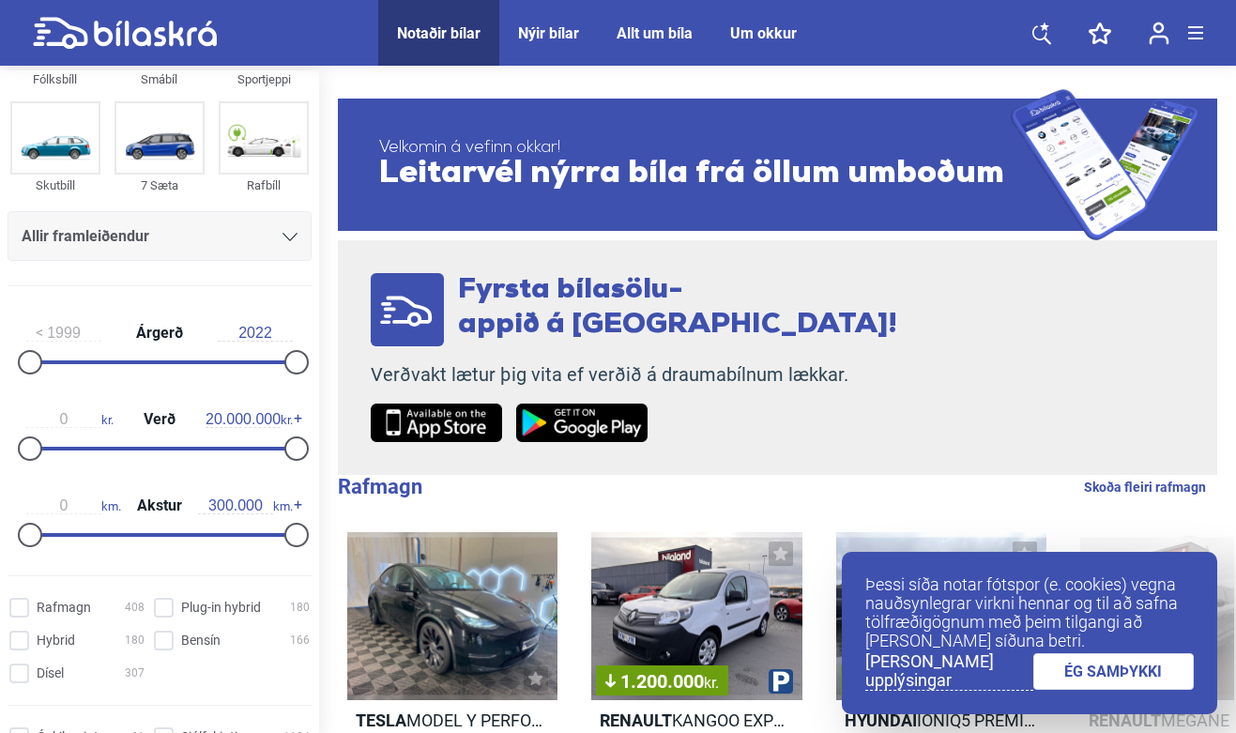
scroll to position [115, 0]
drag, startPoint x: 290, startPoint y: 447, endPoint x: 53, endPoint y: 446, distance: 237.5
click at [53, 446] on div at bounding box center [52, 448] width 24 height 24
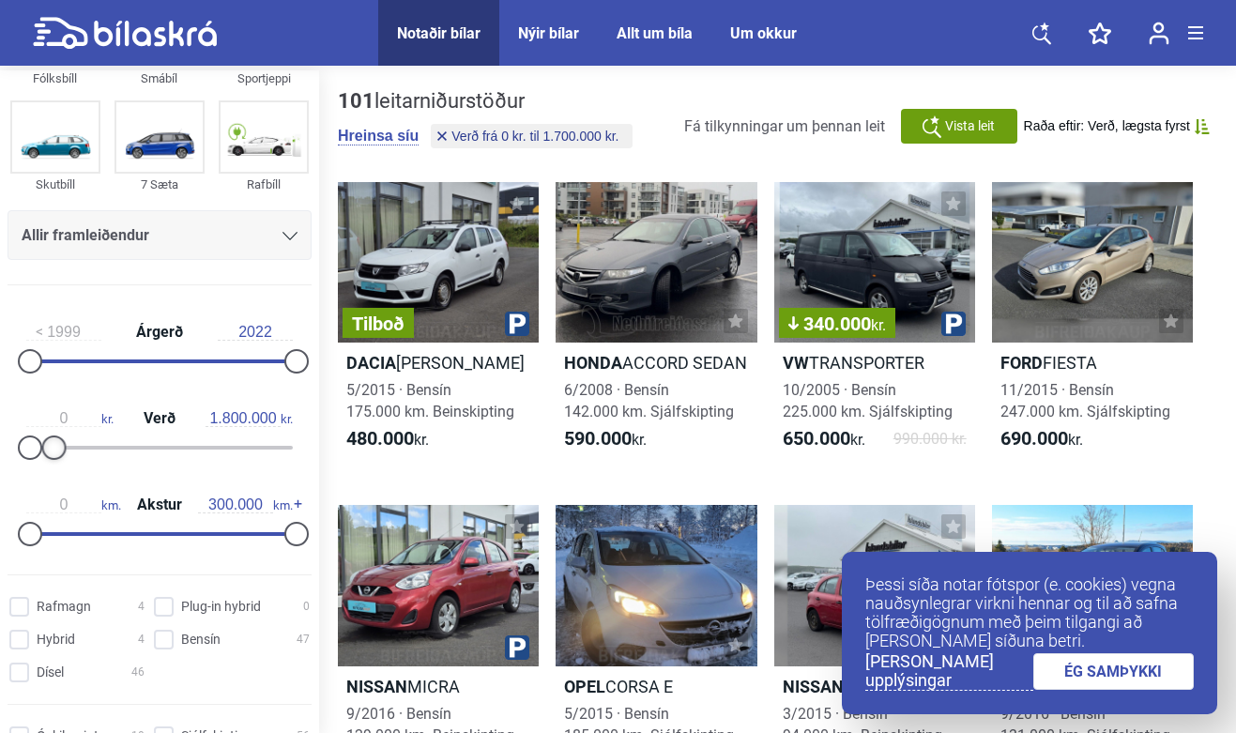
type input "1.900.000"
click at [60, 449] on div at bounding box center [55, 448] width 24 height 24
type input "2016"
drag, startPoint x: 32, startPoint y: 368, endPoint x: 219, endPoint y: 359, distance: 187.0
click at [219, 359] on div at bounding box center [227, 361] width 24 height 24
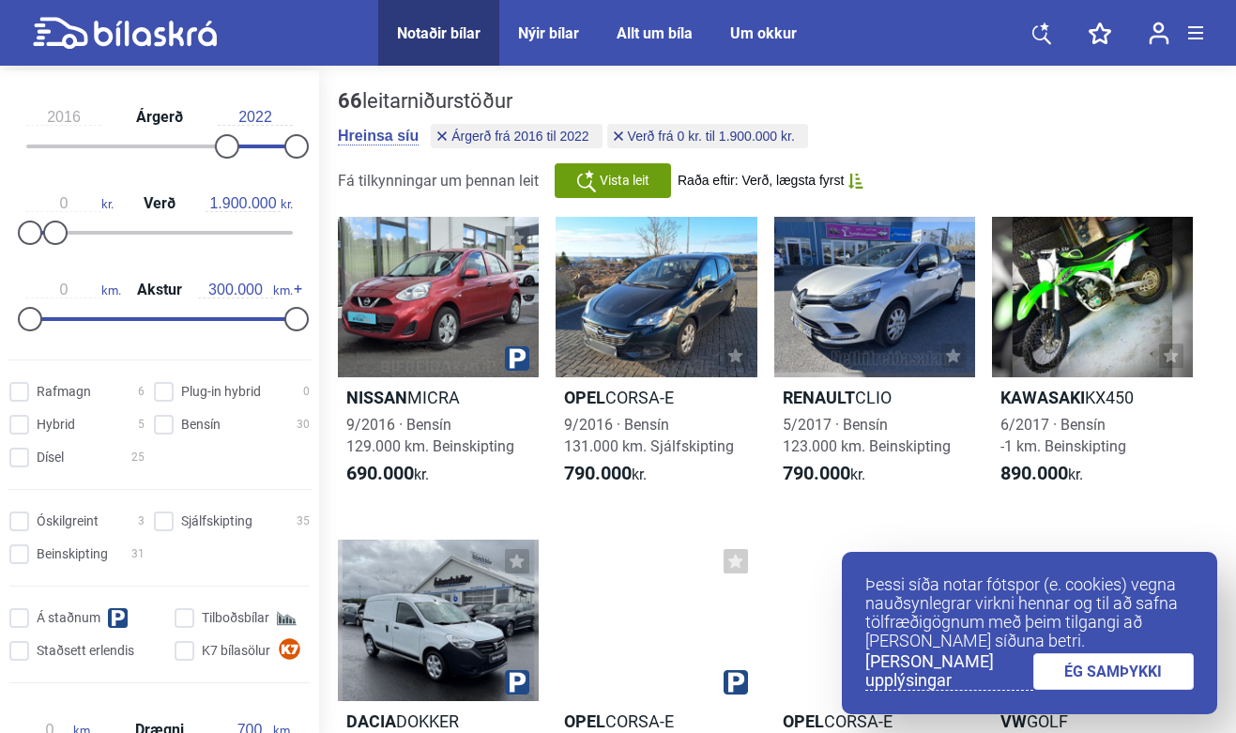
scroll to position [335, 0]
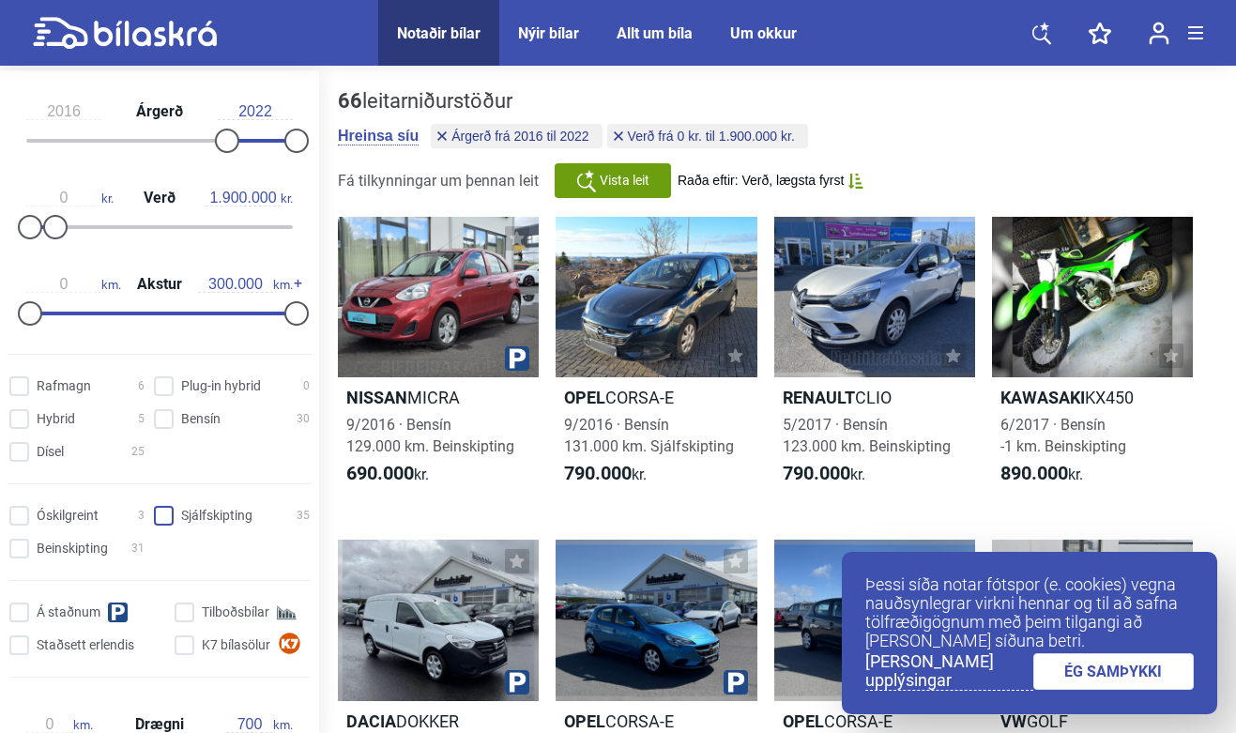
click at [157, 524] on input "Sjálfskipting 35" at bounding box center [235, 517] width 156 height 20
checkbox input "true"
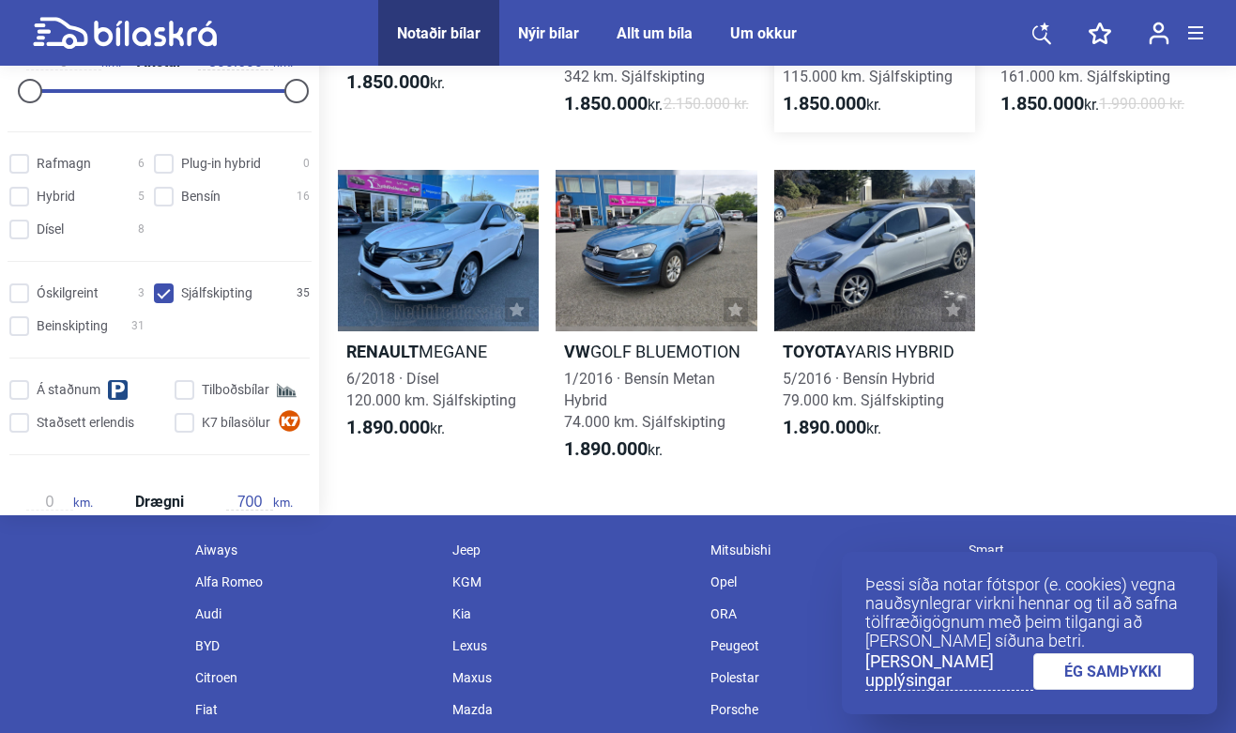
scroll to position [2763, 0]
click at [956, 315] on icon at bounding box center [953, 308] width 14 height 14
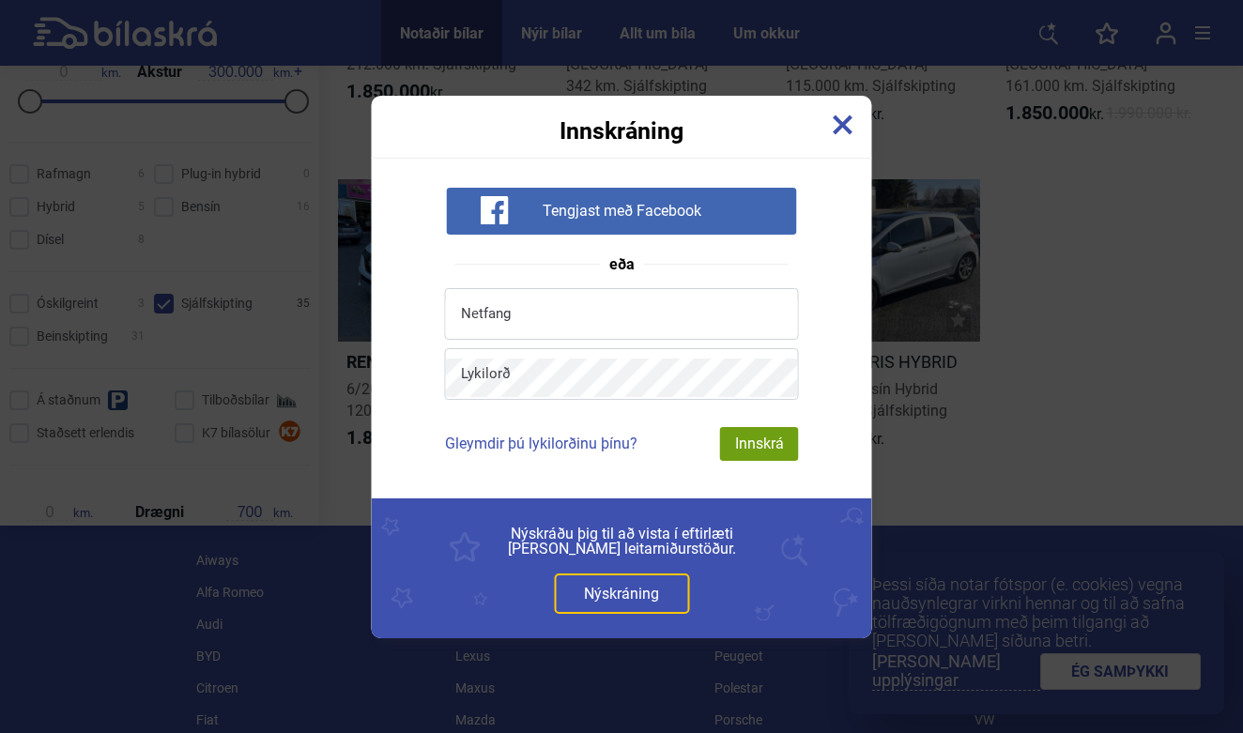
click at [846, 118] on img at bounding box center [843, 125] width 21 height 21
